Goal: Navigation & Orientation: Find specific page/section

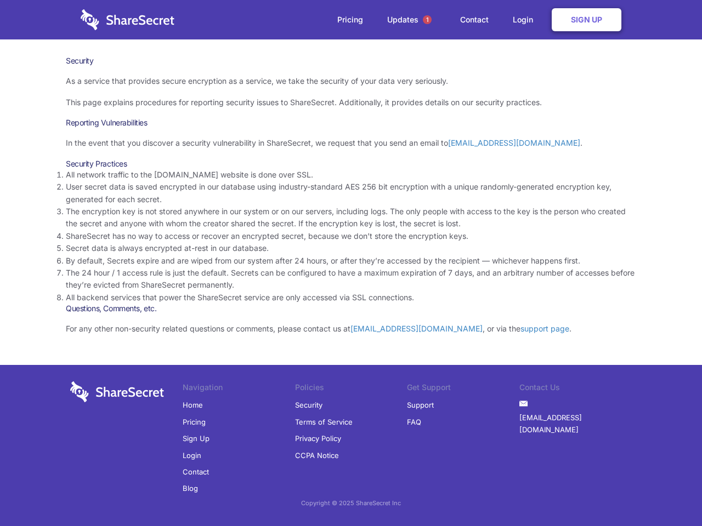
click at [351, 263] on li "By default, Secrets expire and are wiped from our system after 24 hours, or aft…" at bounding box center [351, 261] width 570 height 12
click at [427, 20] on span "1" at bounding box center [427, 19] width 9 height 9
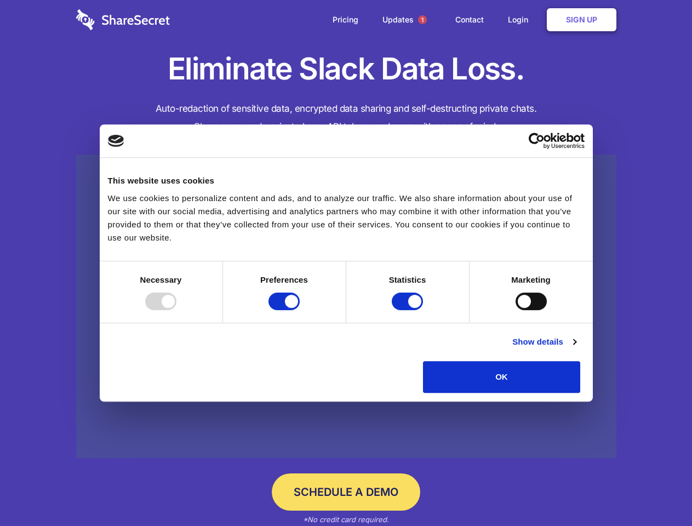
click at [177, 310] on div at bounding box center [160, 302] width 31 height 18
click at [300, 310] on input "Preferences" at bounding box center [284, 302] width 31 height 18
checkbox input "false"
click at [409, 310] on input "Statistics" at bounding box center [407, 302] width 31 height 18
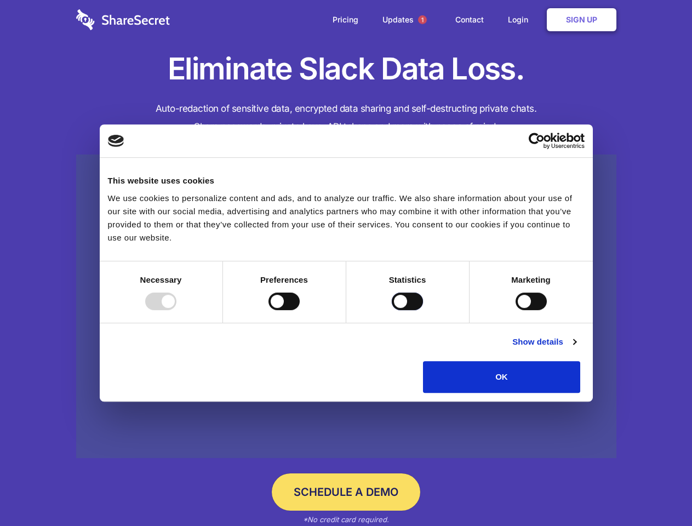
checkbox input "false"
click at [516, 310] on input "Marketing" at bounding box center [531, 302] width 31 height 18
checkbox input "true"
click at [576, 349] on link "Show details" at bounding box center [545, 341] width 64 height 13
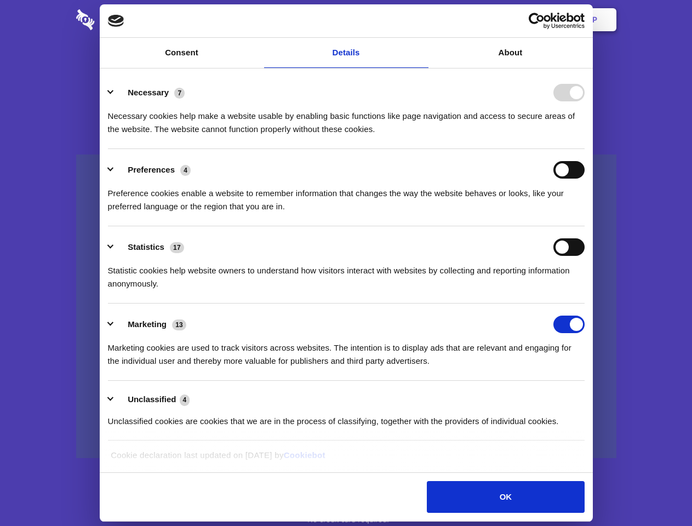
click at [585, 149] on li "Necessary 7 Necessary cookies help make a website usable by enabling basic func…" at bounding box center [346, 110] width 477 height 77
